Goal: Information Seeking & Learning: Check status

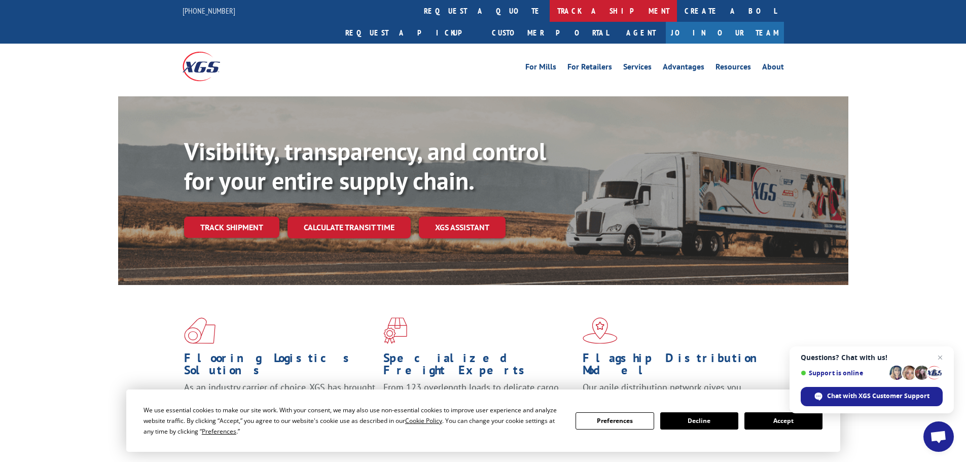
click at [550, 12] on link "track a shipment" at bounding box center [613, 11] width 127 height 22
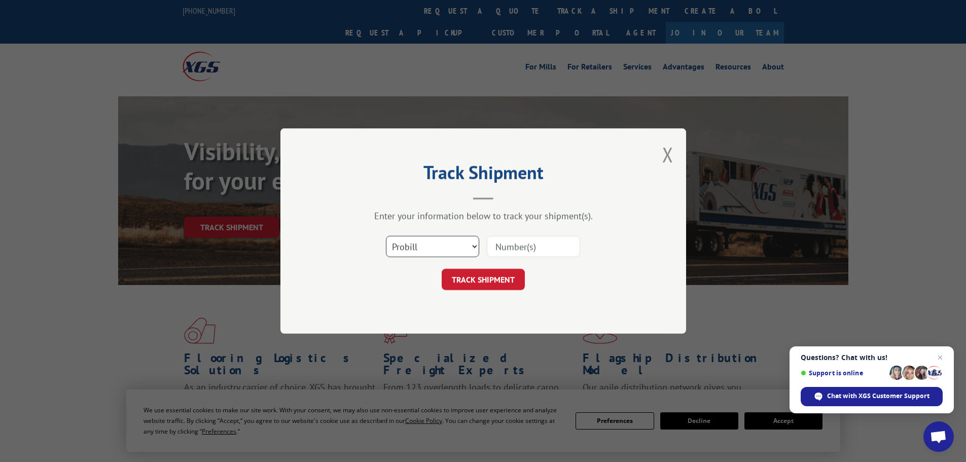
click at [472, 245] on select "Select category... Probill BOL PO" at bounding box center [432, 246] width 93 height 21
select select "bol"
click at [386, 236] on select "Select category... Probill BOL PO" at bounding box center [432, 246] width 93 height 21
click at [524, 250] on input at bounding box center [533, 246] width 93 height 21
paste input "5195223"
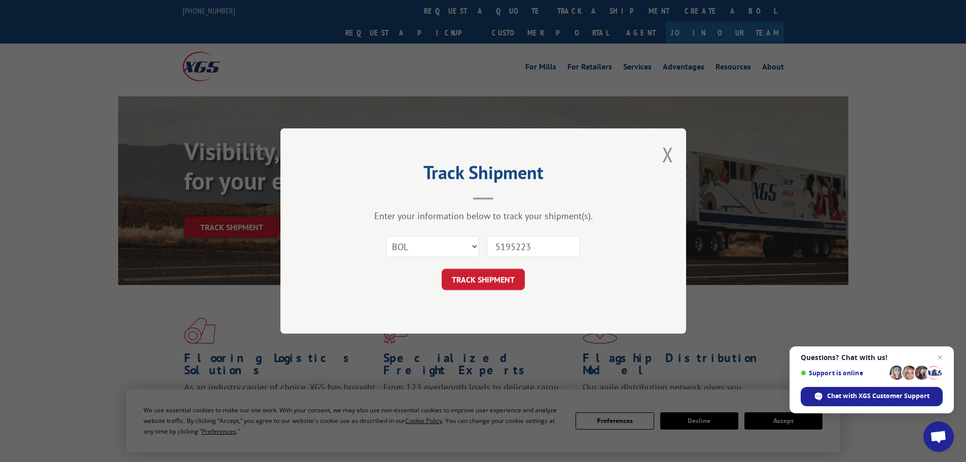
type input "5195223"
click at [490, 283] on button "TRACK SHIPMENT" at bounding box center [483, 279] width 83 height 21
